Goal: Task Accomplishment & Management: Use online tool/utility

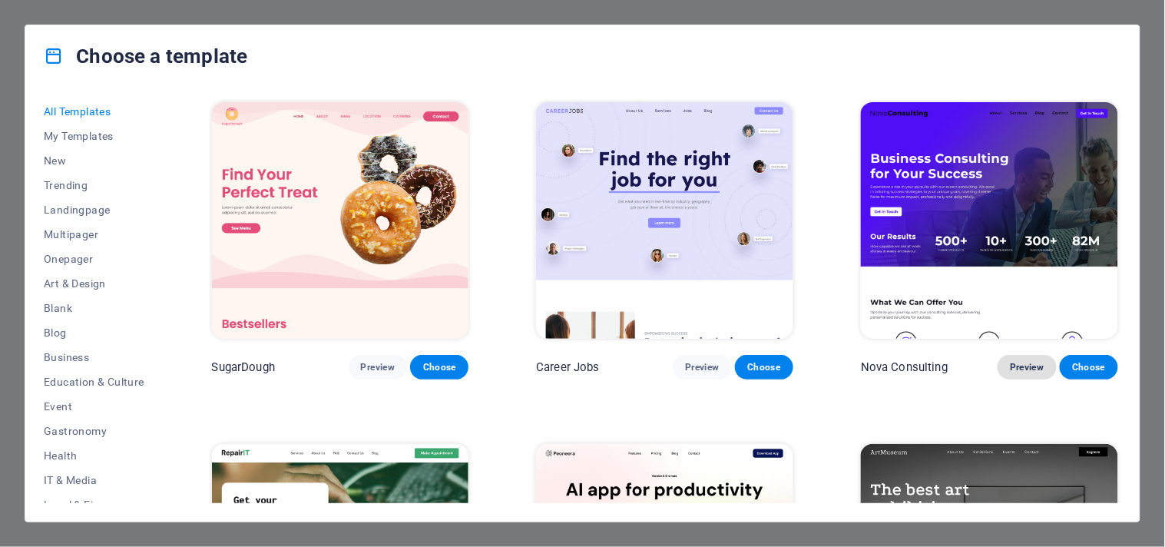
click at [1020, 370] on span "Preview" at bounding box center [1027, 367] width 34 height 12
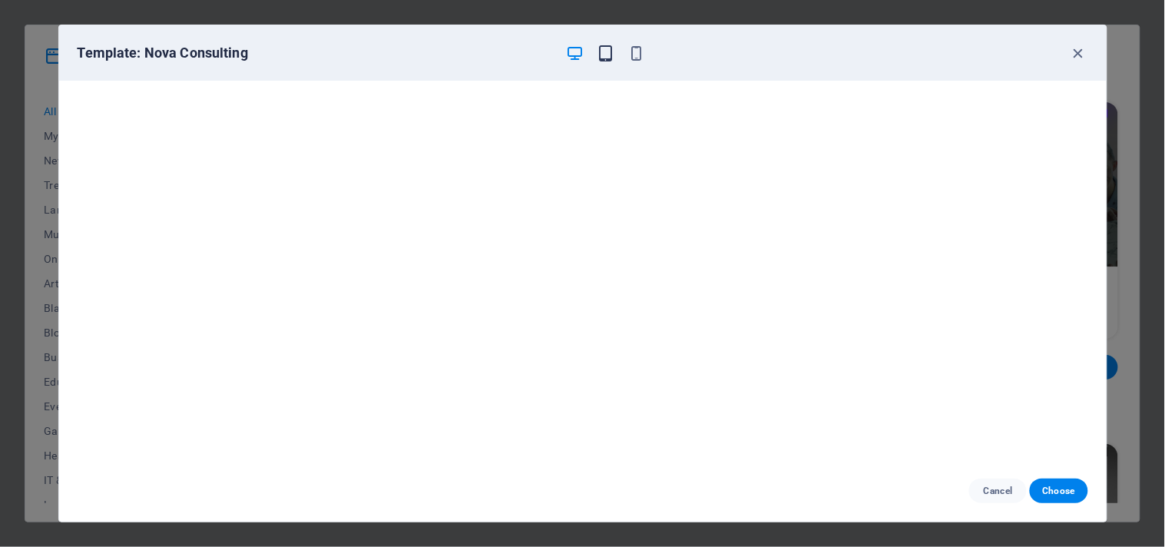
click at [615, 48] on icon "button" at bounding box center [606, 54] width 18 height 18
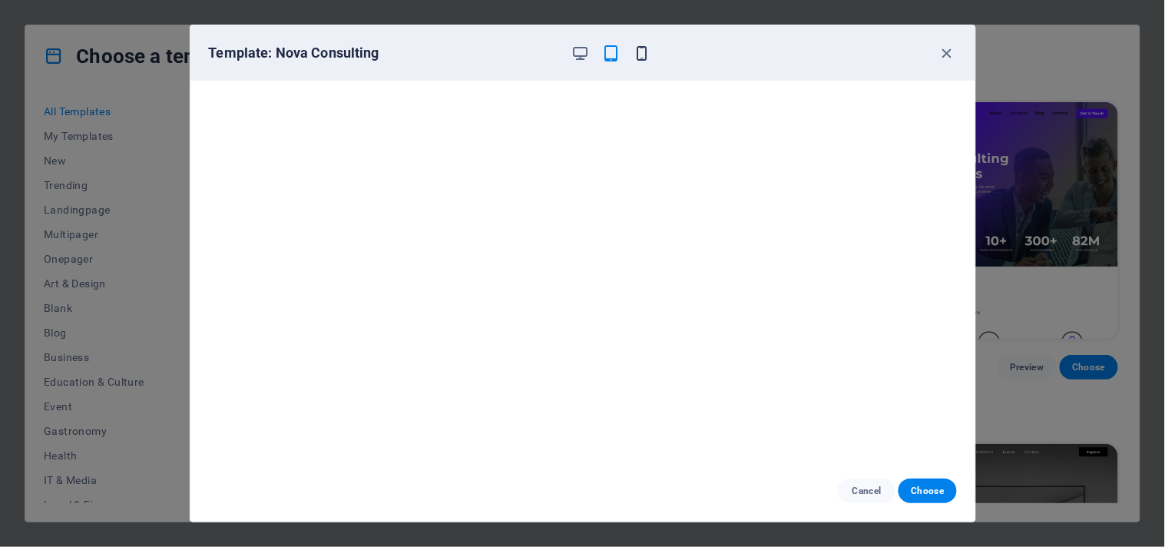
click at [638, 55] on icon "button" at bounding box center [642, 54] width 18 height 18
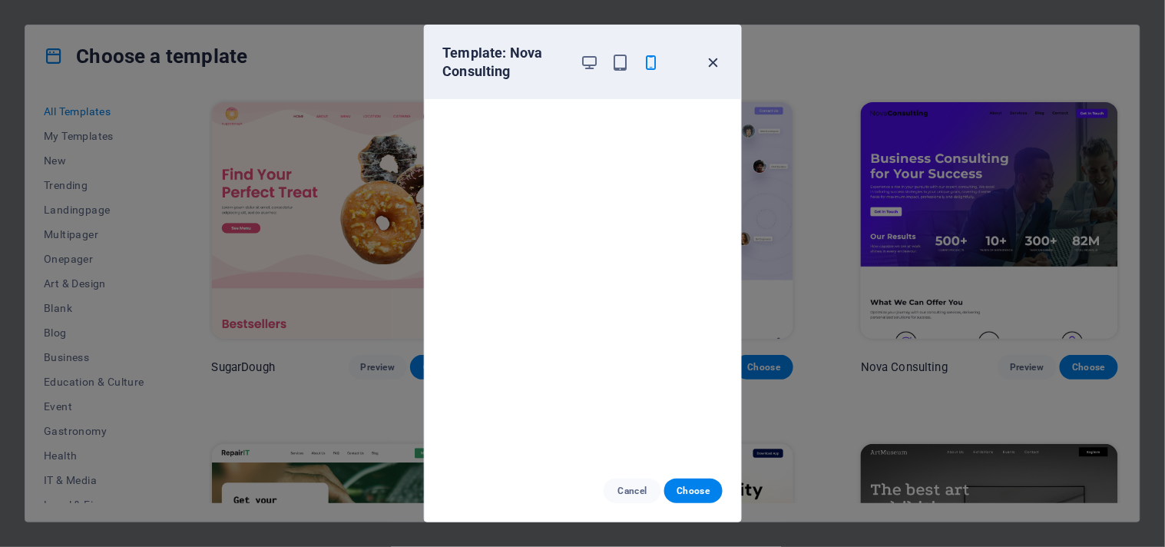
click at [708, 62] on icon "button" at bounding box center [714, 63] width 18 height 18
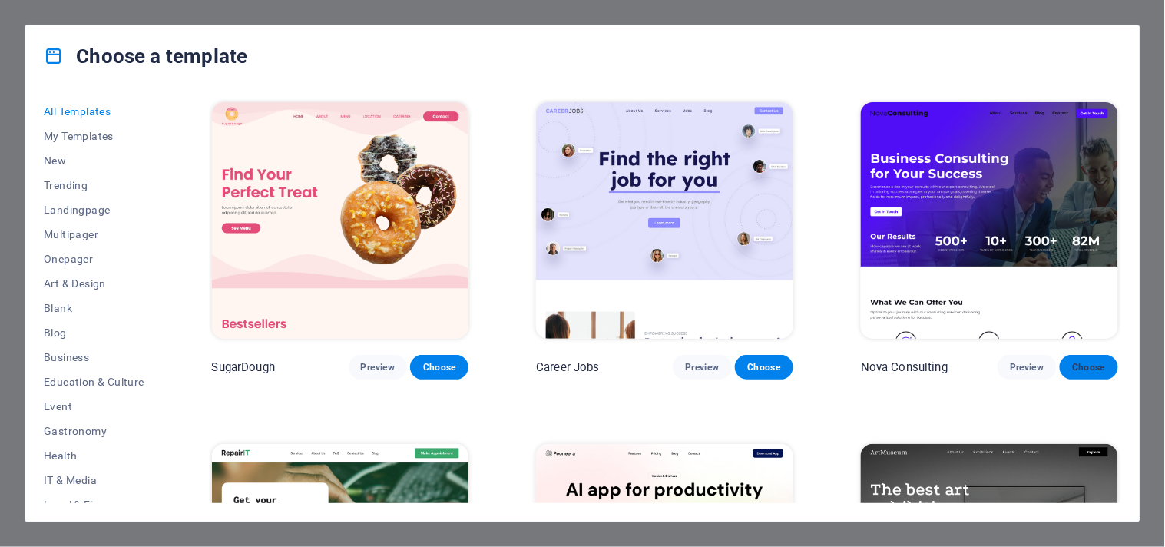
drag, startPoint x: 1069, startPoint y: 369, endPoint x: 1080, endPoint y: 359, distance: 15.3
click at [1080, 361] on span "Choose" at bounding box center [1090, 367] width 34 height 12
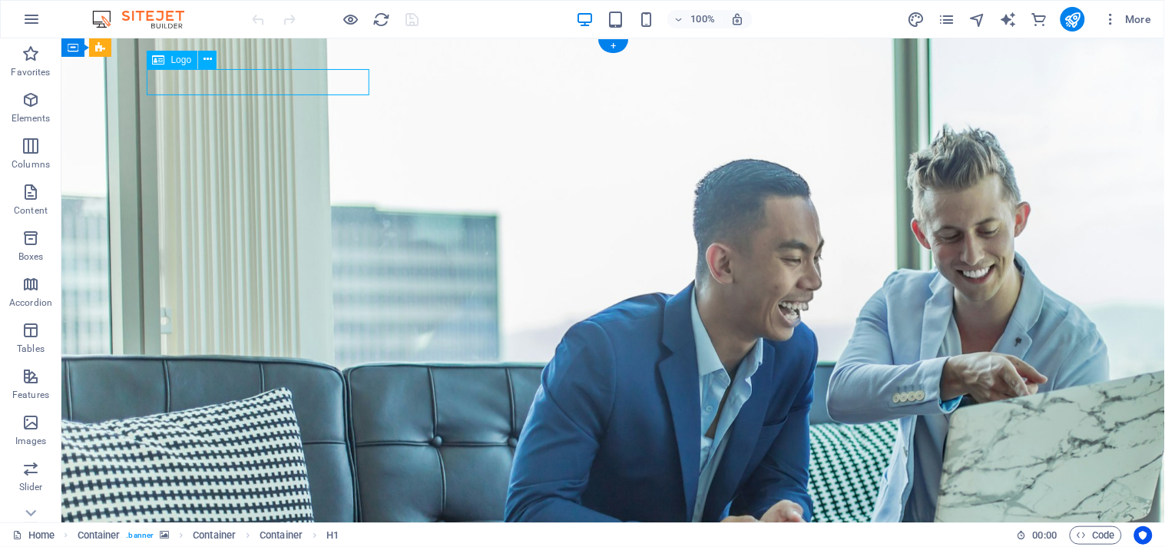
click at [247, 80] on div "Drag here to replace the existing content. Press “Ctrl” if you want to create a…" at bounding box center [613, 280] width 1104 height 484
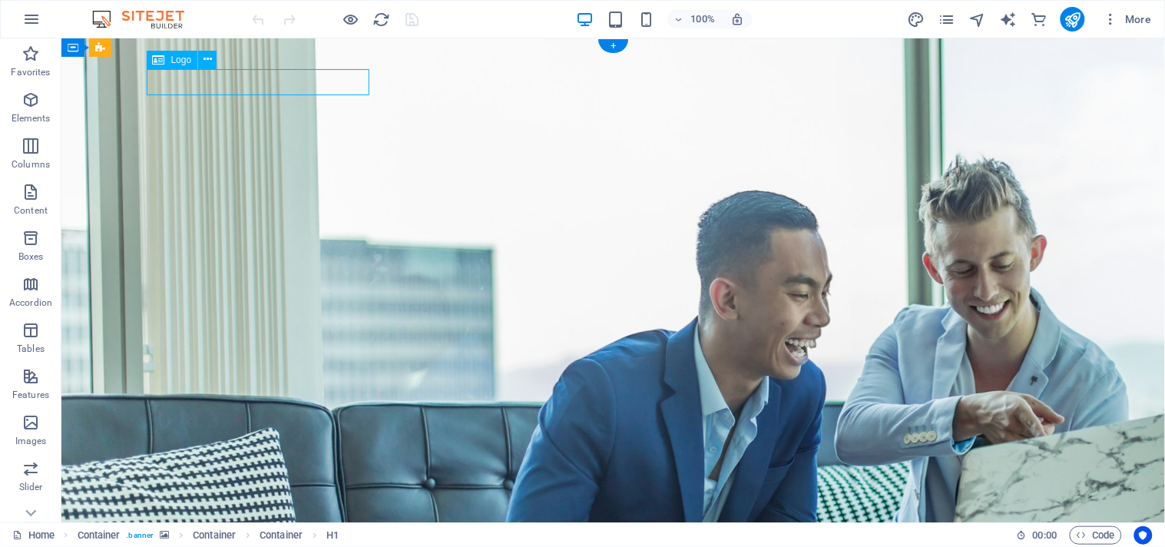
select select "px"
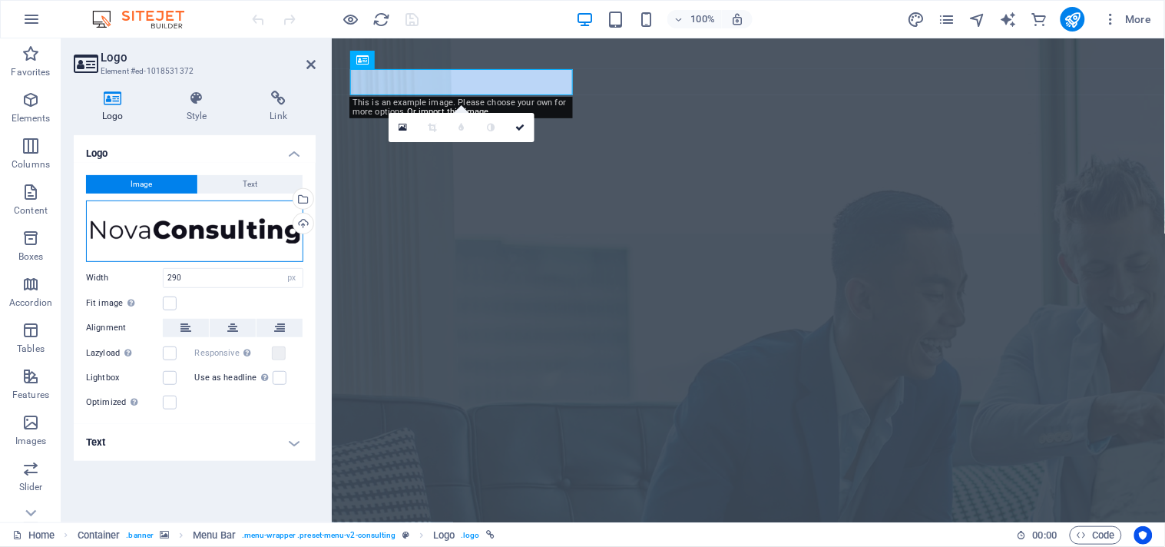
click at [148, 234] on div "Drag files here, click to choose files or select files from Files or our free s…" at bounding box center [194, 231] width 217 height 61
click at [148, 234] on body "[DOMAIN_NAME] Home Favorites Elements Columns Content Boxes Accordion Tables Fe…" at bounding box center [582, 273] width 1165 height 547
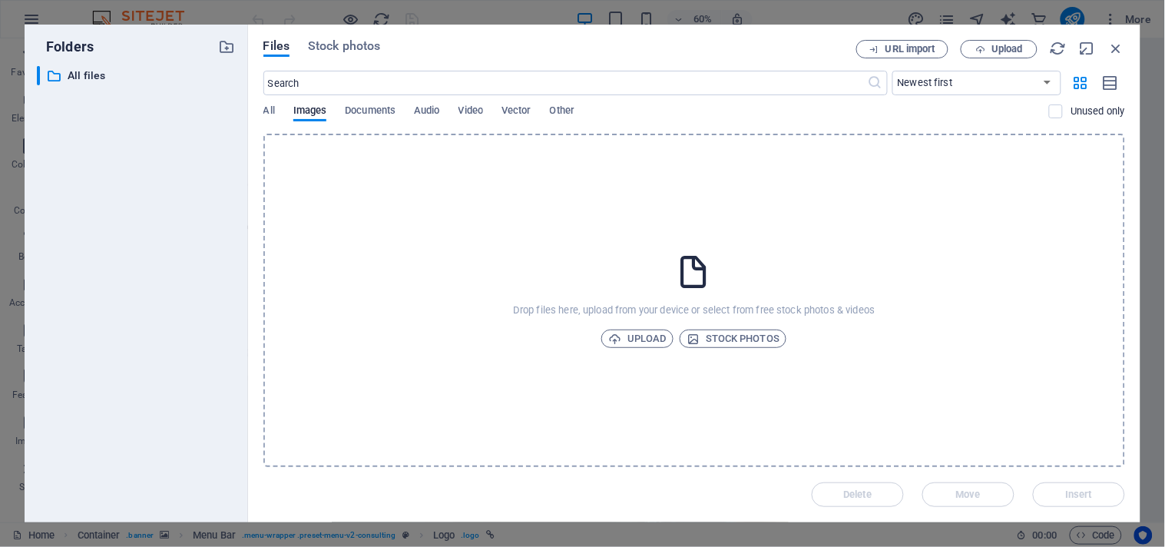
click at [642, 327] on div "Drop files here, upload from your device or select from free stock photos & vid…" at bounding box center [695, 300] width 862 height 333
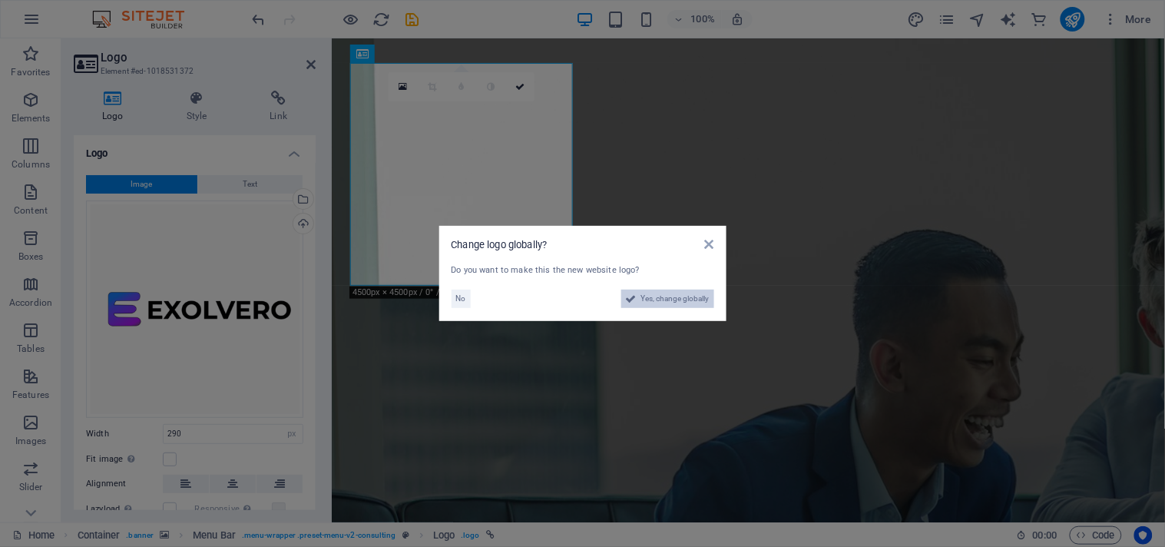
click at [642, 301] on span "Yes, change globally" at bounding box center [676, 299] width 68 height 18
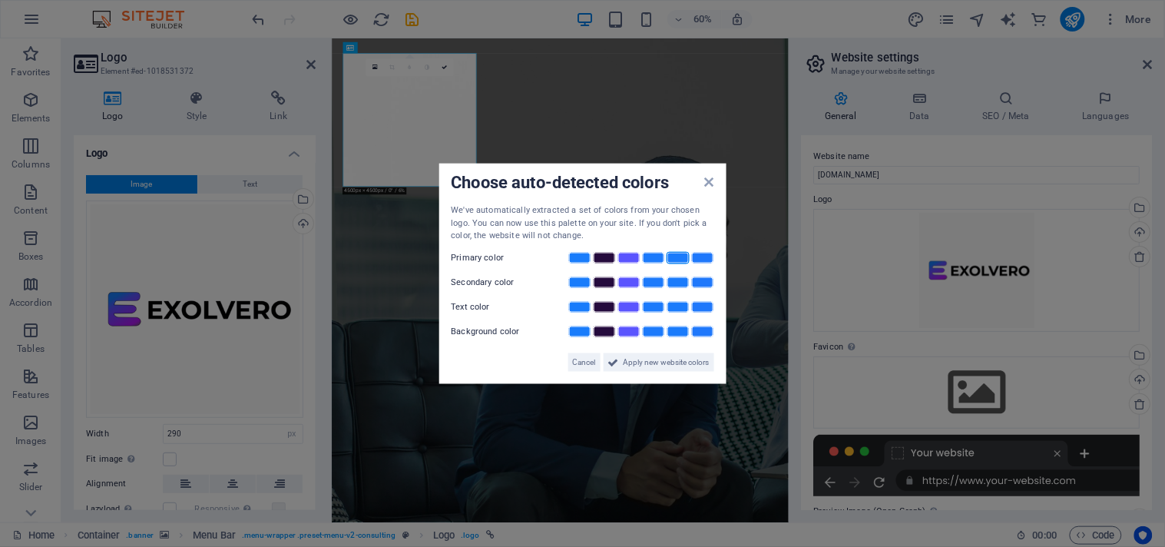
click at [679, 259] on link at bounding box center [678, 257] width 23 height 12
click at [651, 282] on link at bounding box center [653, 282] width 23 height 12
click at [599, 307] on link at bounding box center [604, 306] width 23 height 12
click at [603, 331] on link at bounding box center [604, 331] width 23 height 12
click at [584, 329] on link at bounding box center [580, 331] width 23 height 12
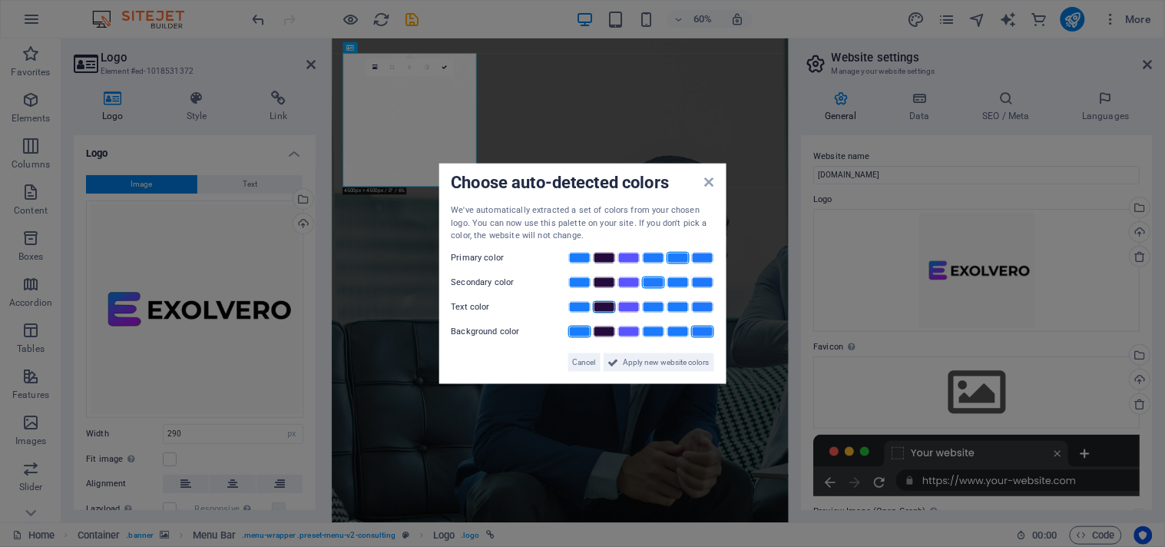
click at [701, 331] on link at bounding box center [702, 331] width 23 height 12
click at [579, 328] on link at bounding box center [580, 331] width 23 height 12
click at [628, 362] on span "Apply new website colors" at bounding box center [667, 362] width 86 height 18
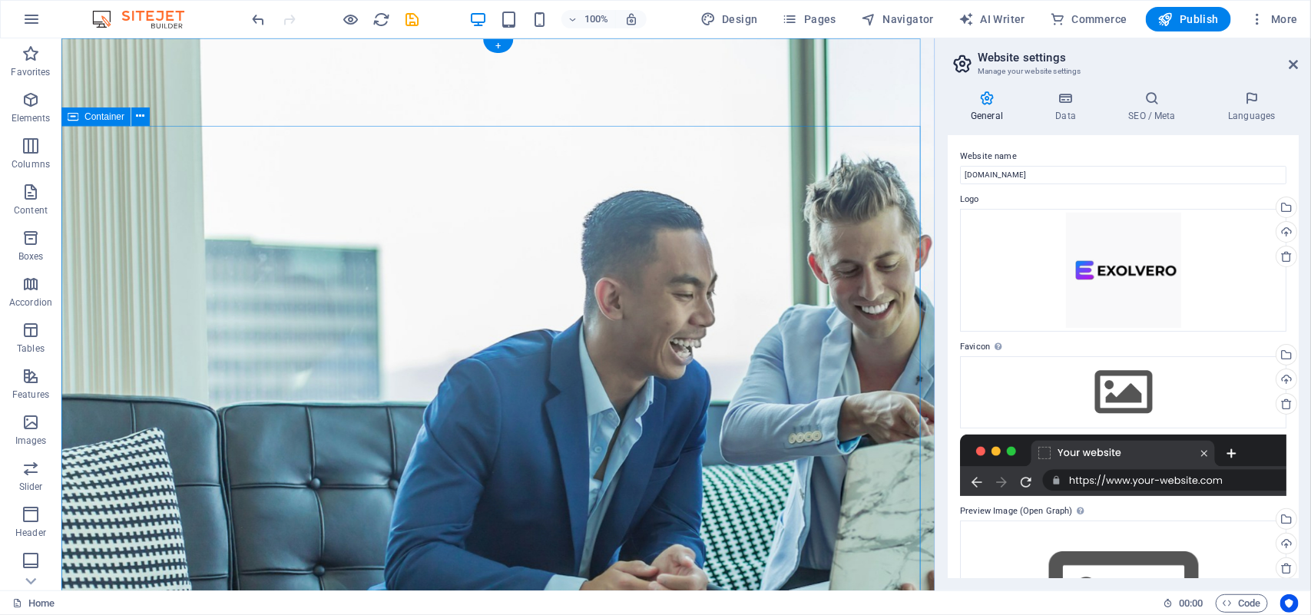
click at [82, 183] on div "Container H1 Container Container Container Container Menu Container Menu Bar Co…" at bounding box center [498, 314] width 874 height 552
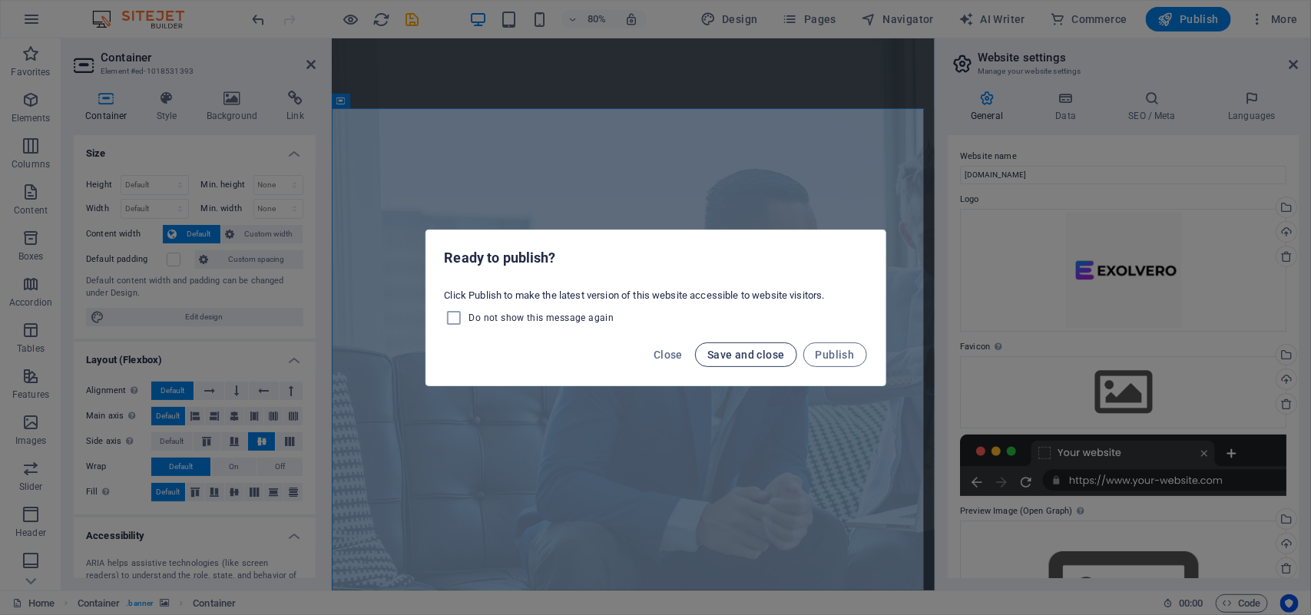
click at [761, 355] on span "Save and close" at bounding box center [747, 355] width 78 height 12
